Goal: Check status: Check status

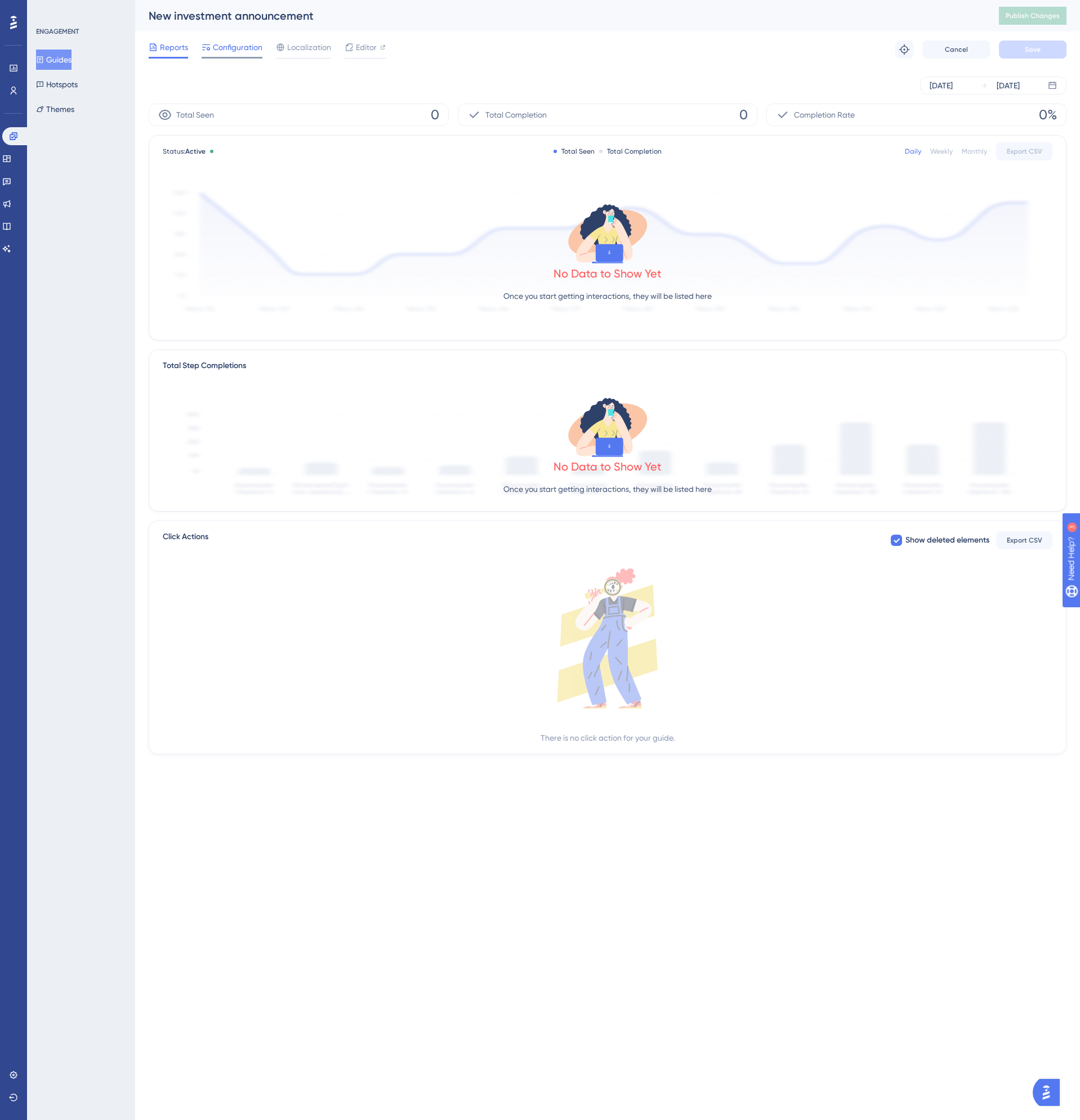
click at [252, 44] on span "Configuration" at bounding box center [237, 47] width 49 height 13
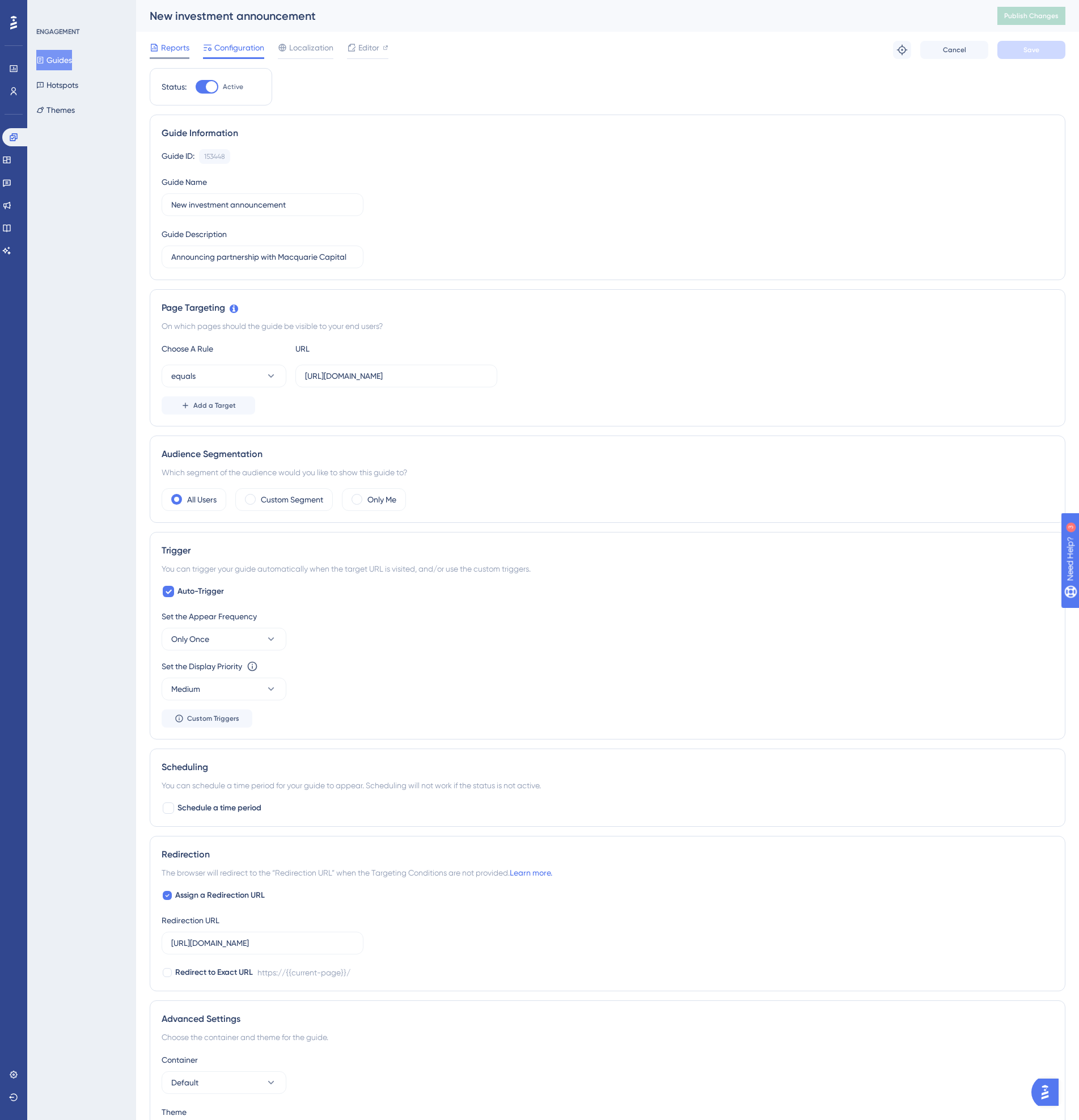
click at [170, 44] on span "Reports" at bounding box center [175, 48] width 29 height 14
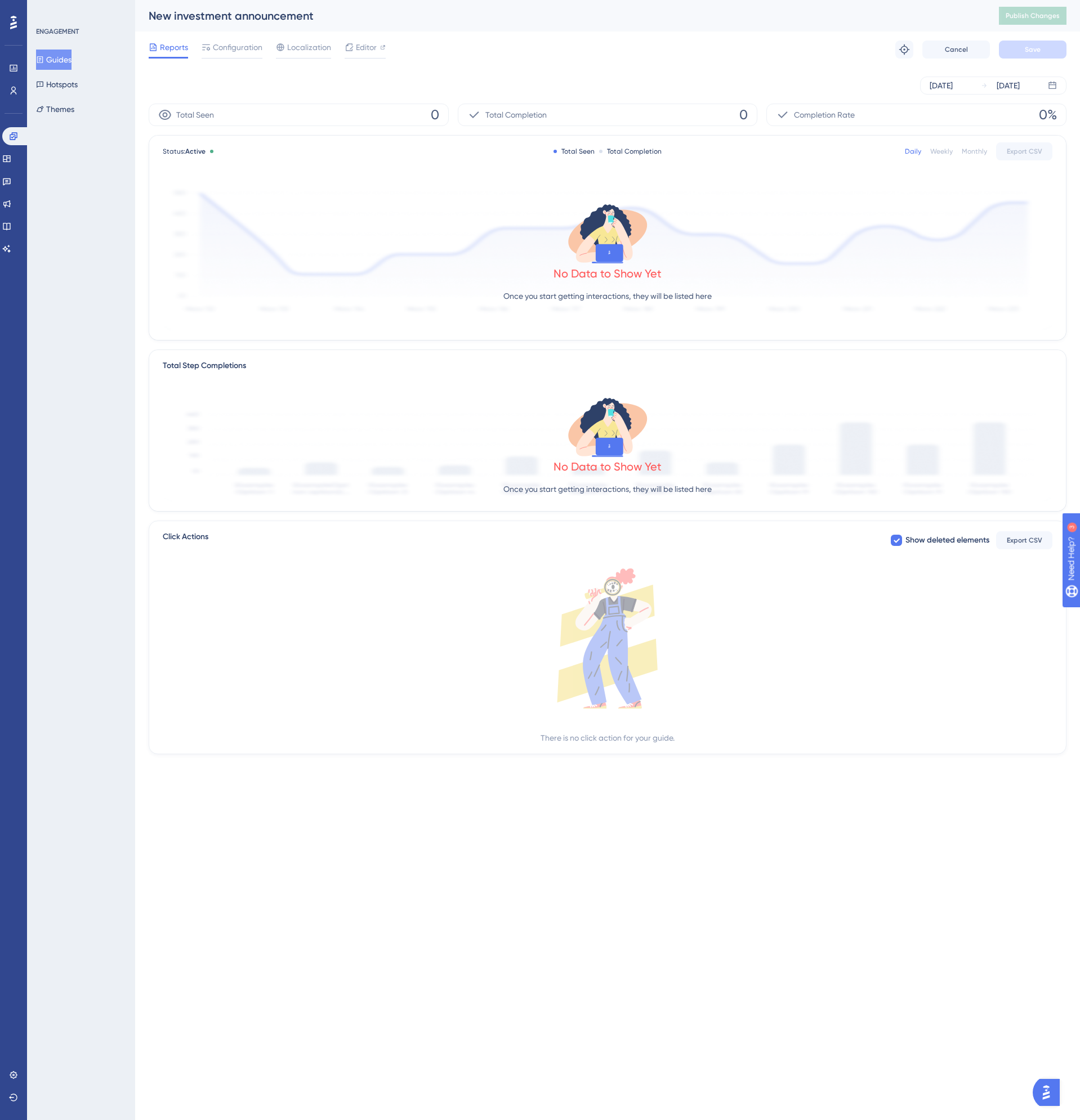
click at [1025, 95] on div "[DATE] [DATE]" at bounding box center [608, 85] width 918 height 36
click at [1020, 86] on div "[DATE]" at bounding box center [1008, 86] width 23 height 13
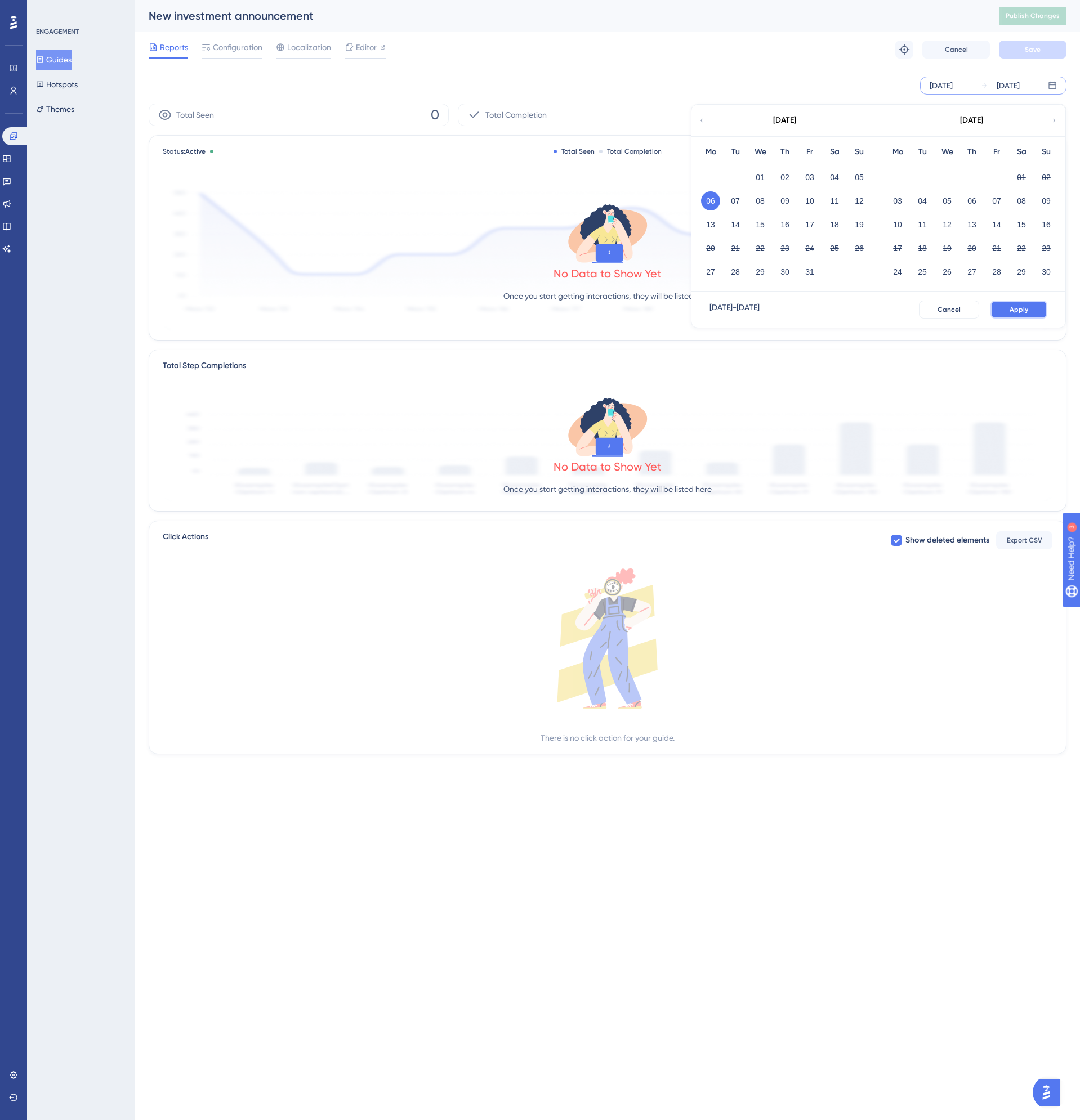
click at [1013, 310] on span "Apply" at bounding box center [1019, 309] width 19 height 9
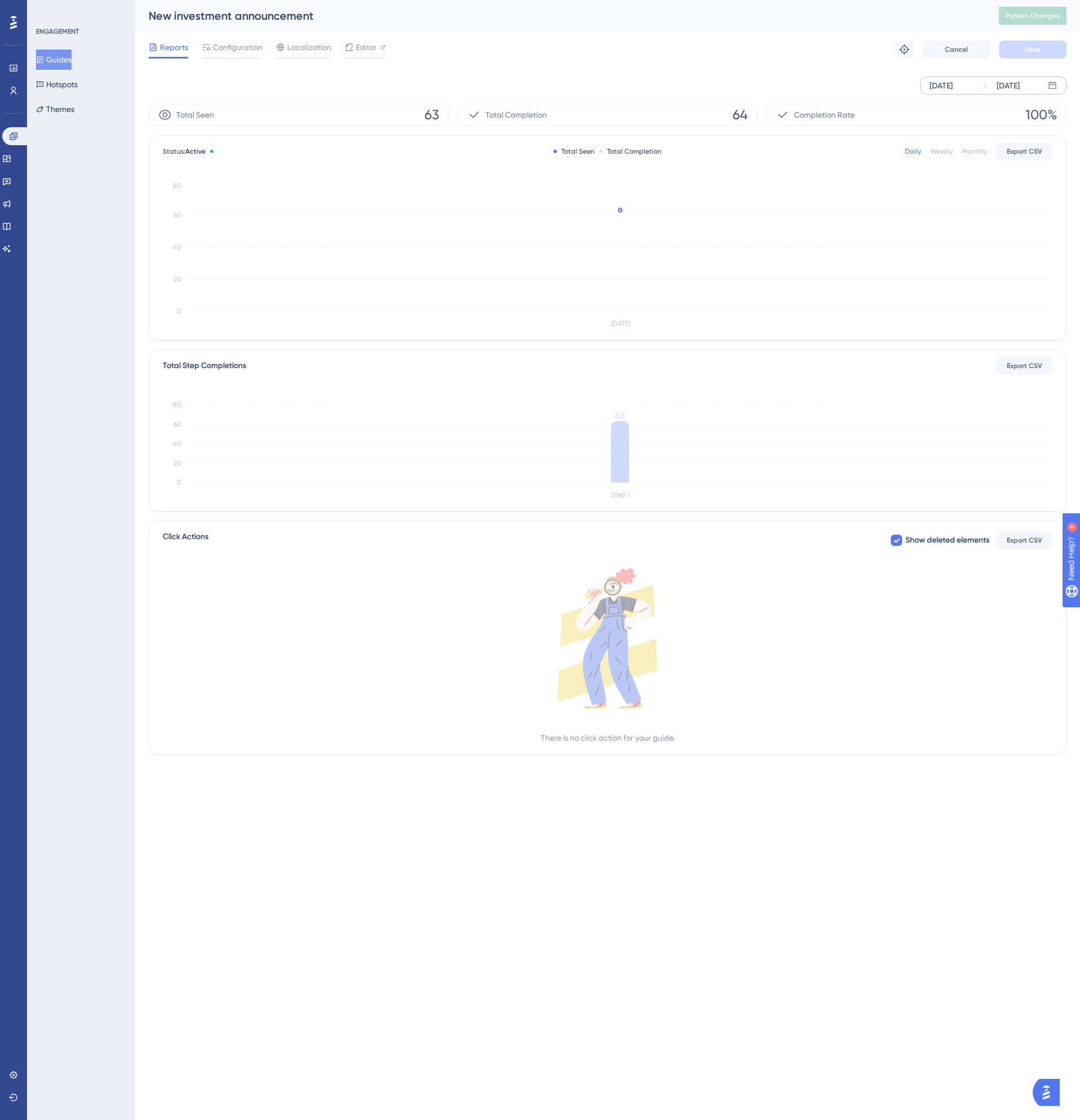
click at [103, 413] on div "ENGAGEMENT Guides Hotspots Themes" at bounding box center [81, 560] width 108 height 1120
